Goal: Navigation & Orientation: Find specific page/section

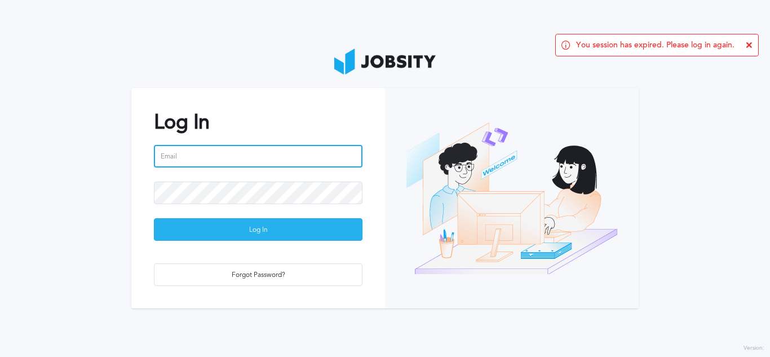
type input "[PERSON_NAME][EMAIL_ADDRESS][PERSON_NAME][DOMAIN_NAME]"
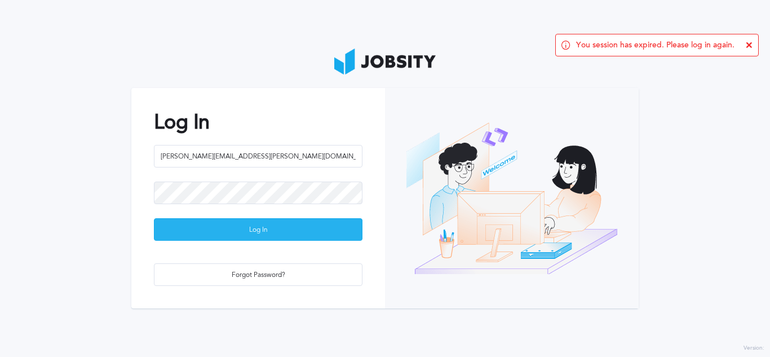
click at [292, 239] on div "Log In" at bounding box center [257, 230] width 207 height 23
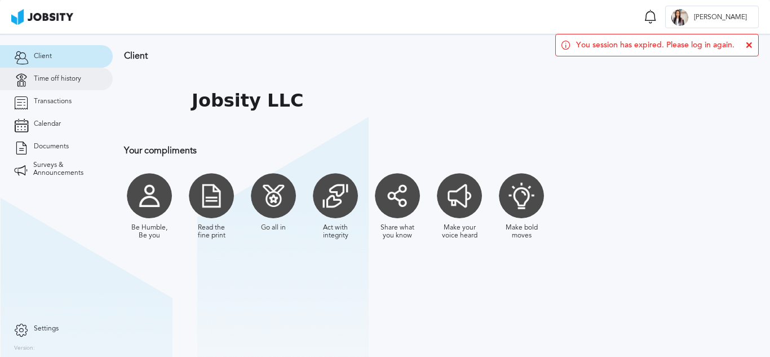
click at [73, 79] on span "Time off history" at bounding box center [57, 79] width 47 height 8
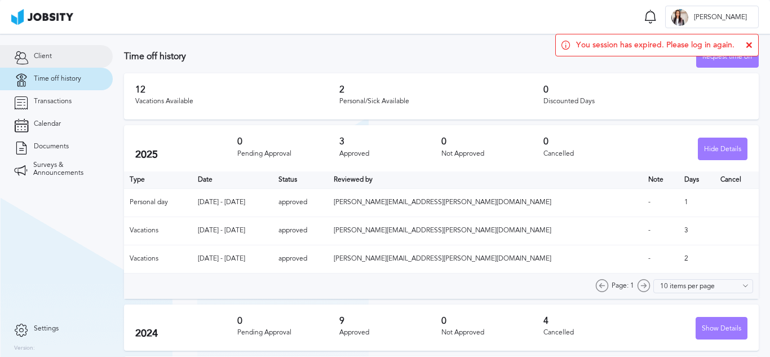
click at [53, 58] on link "Client" at bounding box center [56, 56] width 113 height 23
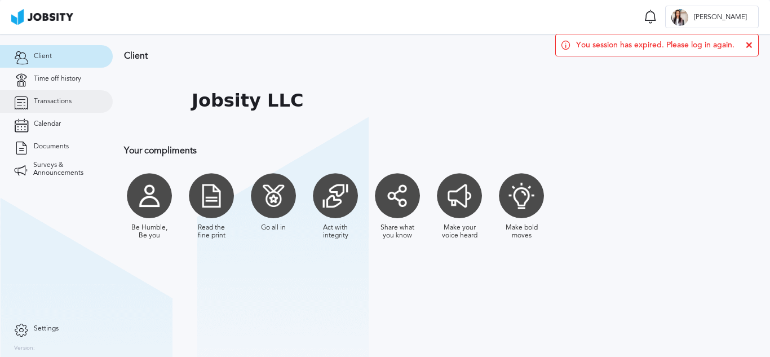
click at [51, 104] on span "Transactions" at bounding box center [53, 101] width 38 height 8
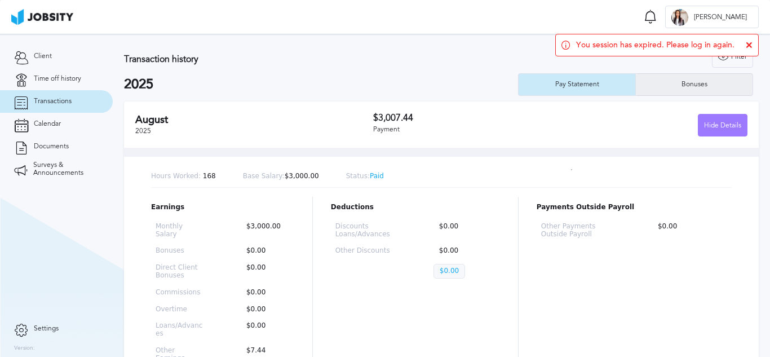
click at [700, 79] on div "Bonuses" at bounding box center [694, 84] width 117 height 23
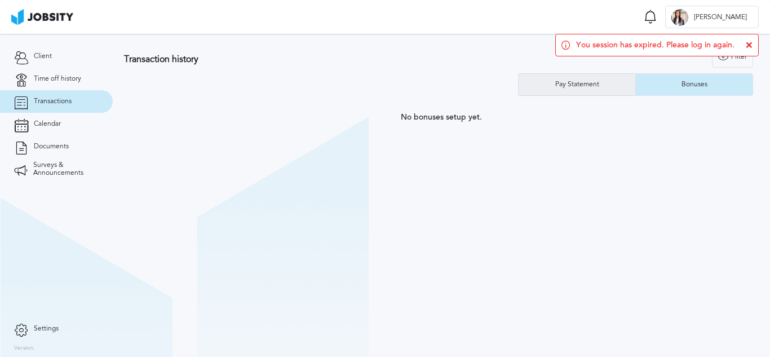
click at [593, 83] on div "Pay Statement" at bounding box center [576, 85] width 55 height 8
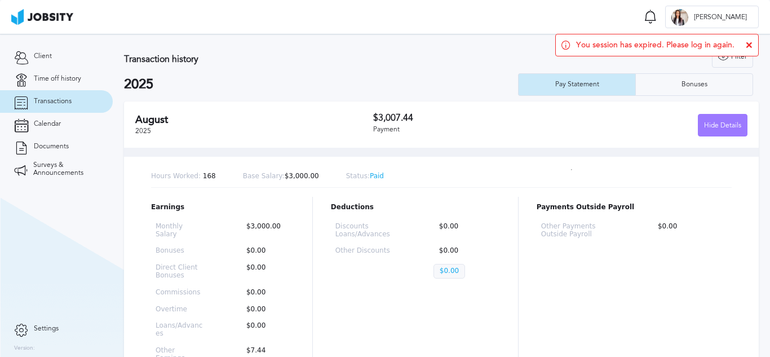
click at [37, 327] on span "Settings" at bounding box center [46, 329] width 25 height 8
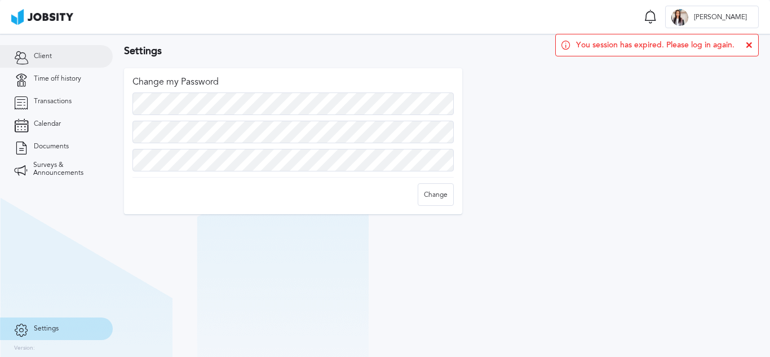
click at [46, 51] on link "Client" at bounding box center [56, 56] width 113 height 23
